Goal: Find contact information: Find contact information

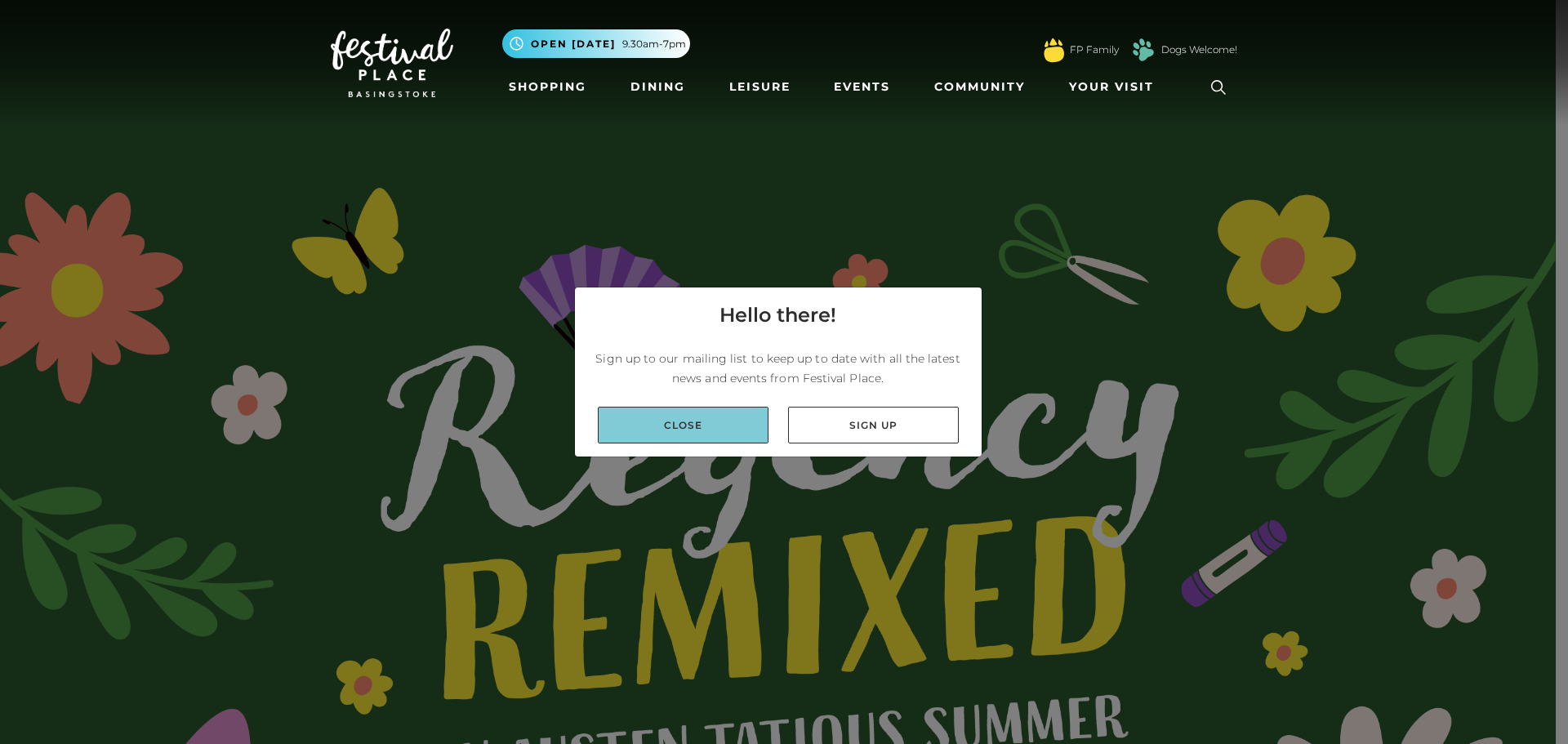
click at [715, 423] on link "Close" at bounding box center [683, 424] width 171 height 37
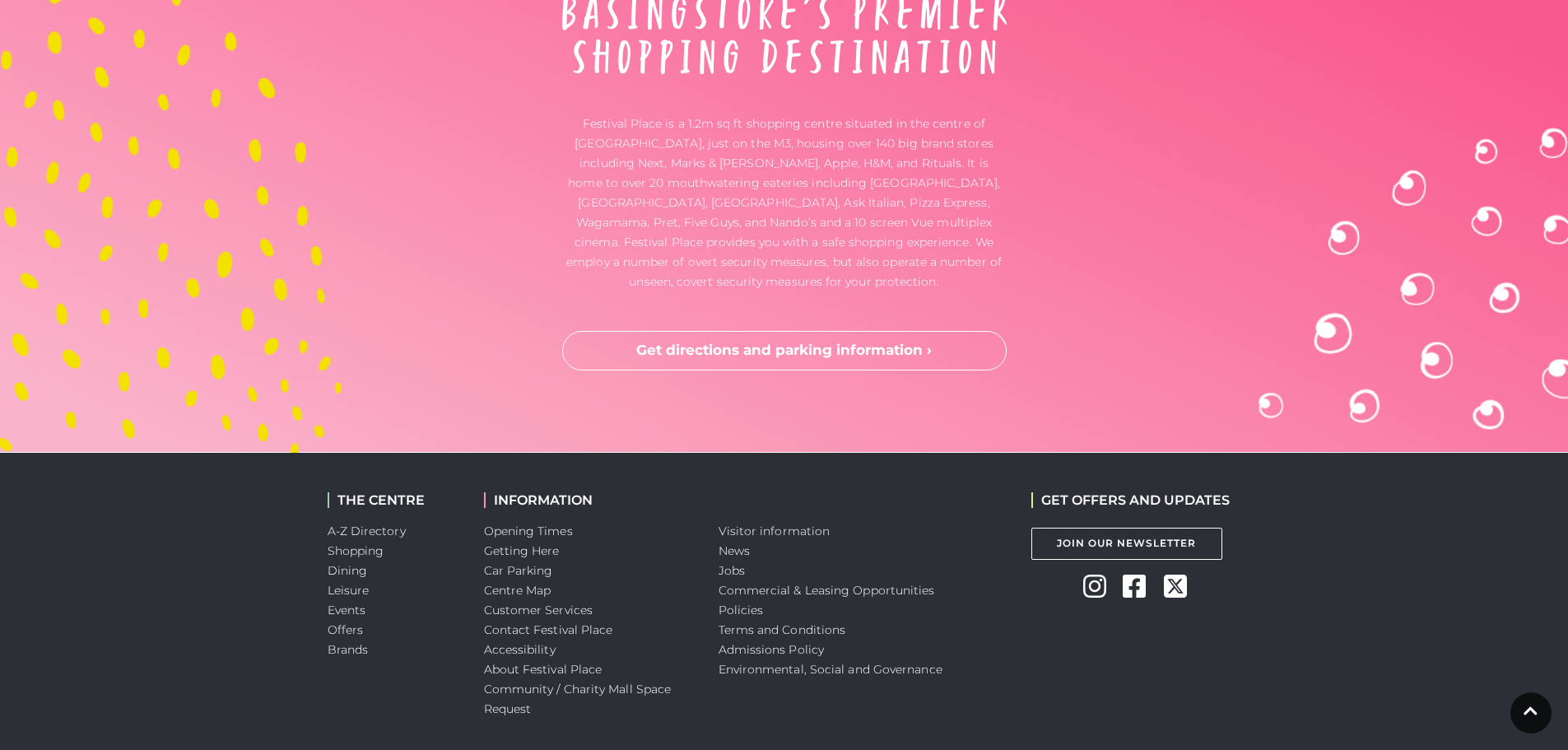
scroll to position [5510, 0]
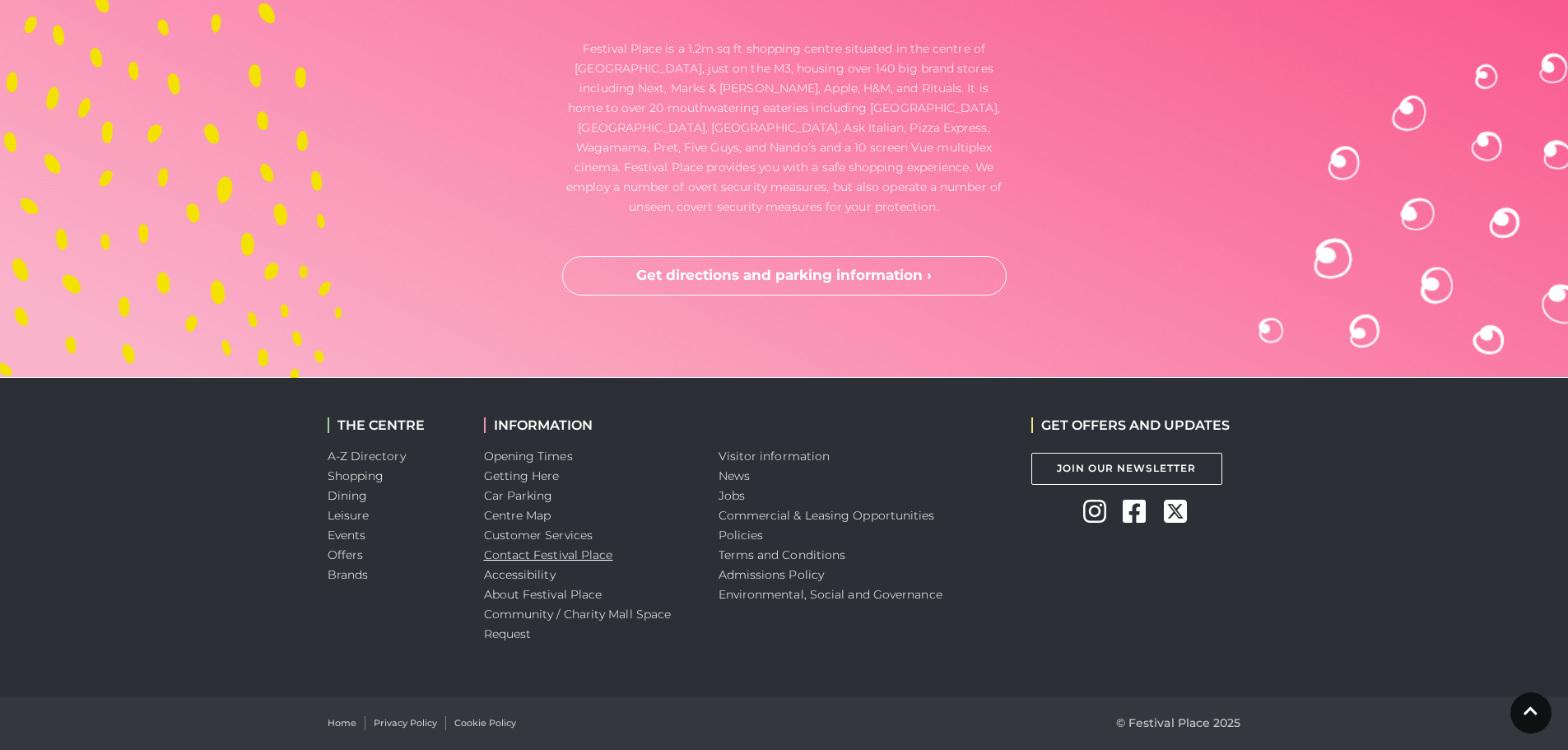
click at [557, 555] on link "Contact Festival Place" at bounding box center [549, 554] width 129 height 15
